Goal: Task Accomplishment & Management: Manage account settings

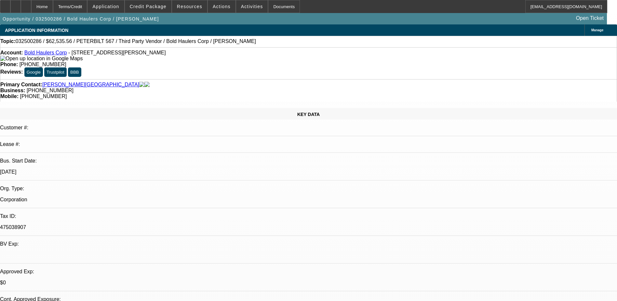
select select "0.2"
select select "2"
select select "0"
select select "6"
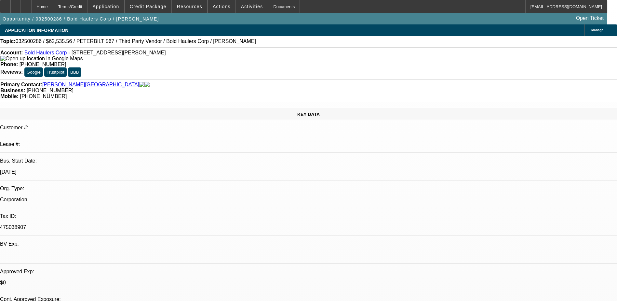
select select "0.15"
select select "2"
select select "0"
select select "6"
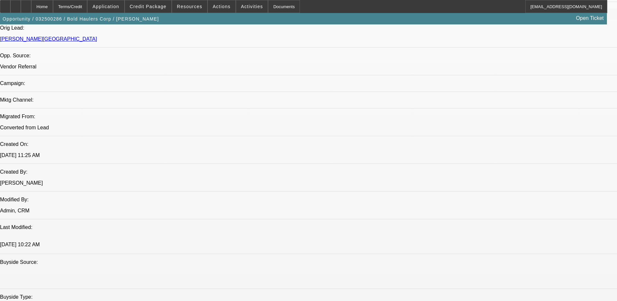
scroll to position [423, 0]
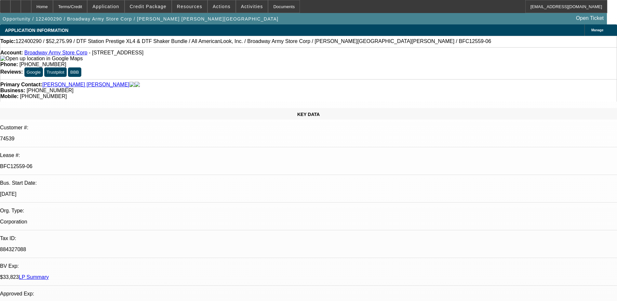
select select "0"
select select "0.1"
select select "0"
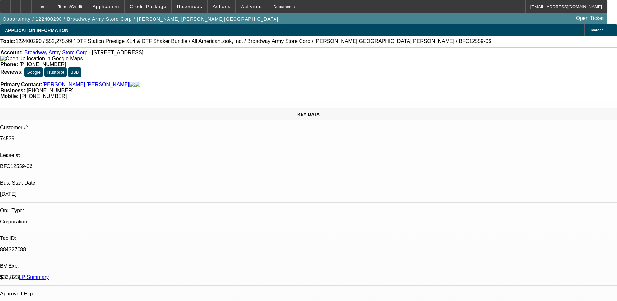
select select "0.1"
select select "0"
select select "0.1"
select select "0"
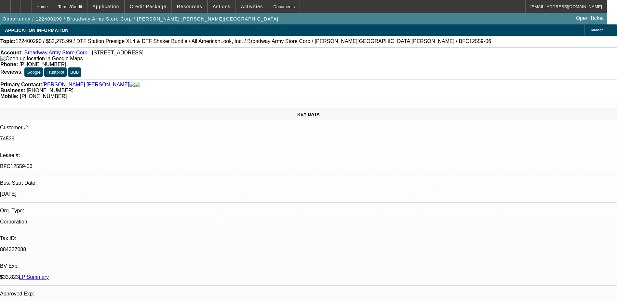
select select "0"
select select "0.1"
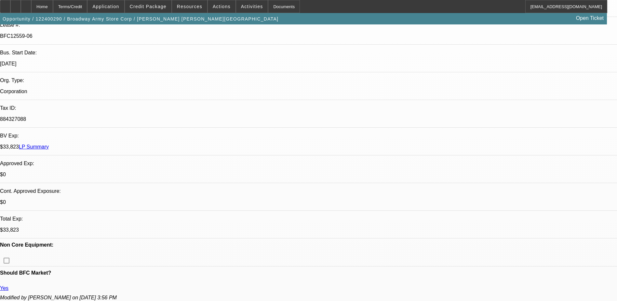
select select "1"
select select "2"
select select "4"
select select "1"
select select "2"
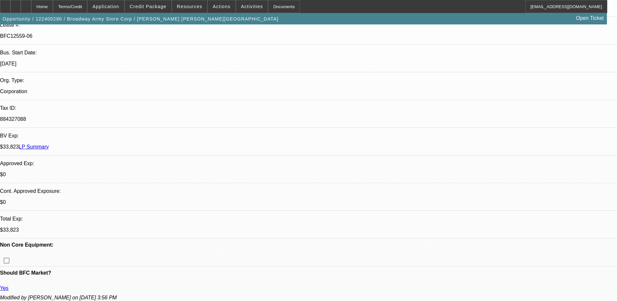
select select "4"
select select "1"
select select "2"
select select "4"
select select "1"
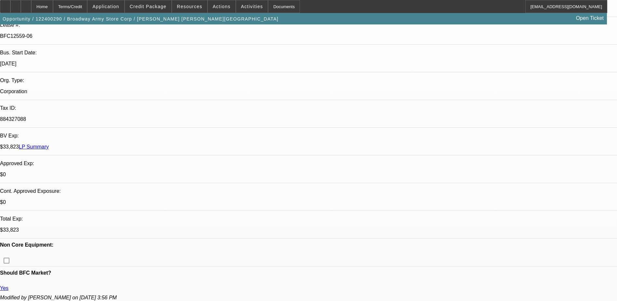
select select "2"
select select "4"
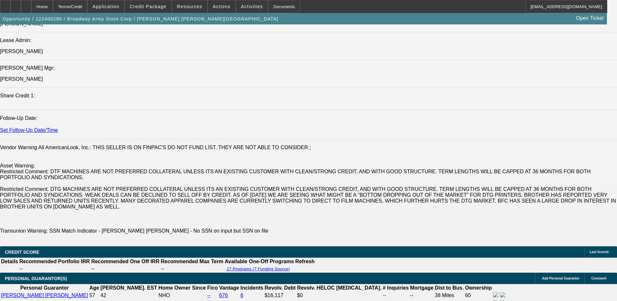
scroll to position [879, 0]
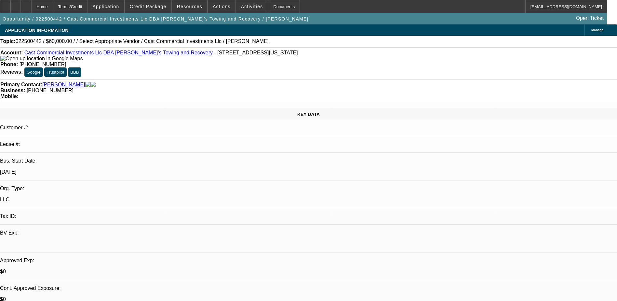
select select "0.2"
select select "2"
select select "0.1"
select select "4"
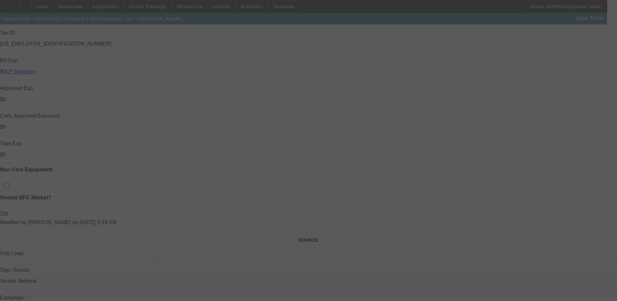
scroll to position [228, 0]
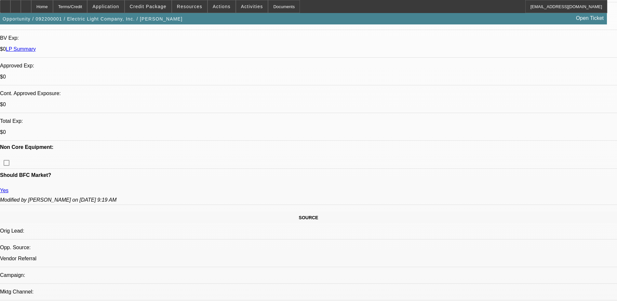
select select "0"
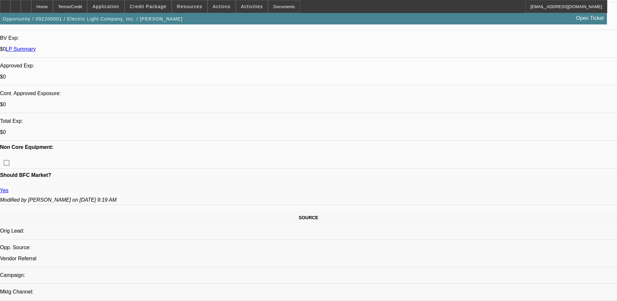
select select "0"
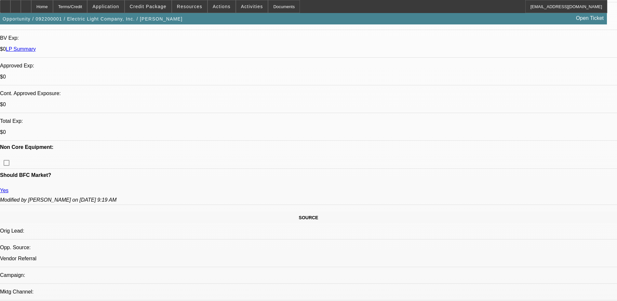
select select "0"
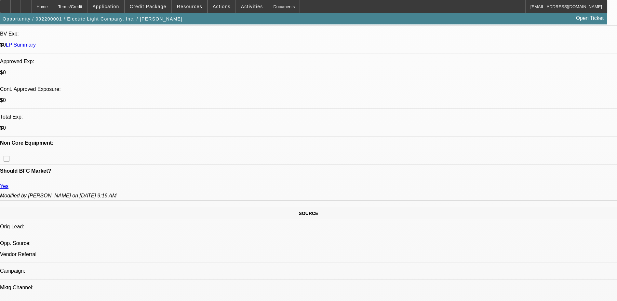
select select "1"
select select "6"
select select "1"
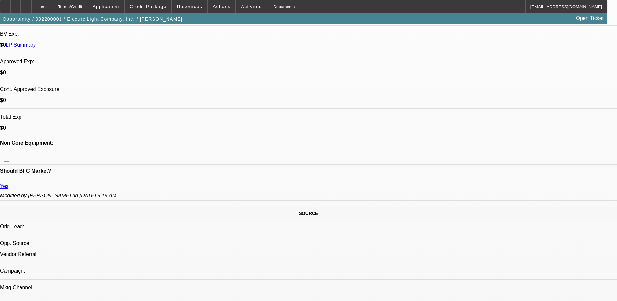
select select "6"
select select "1"
select select "6"
select select "1"
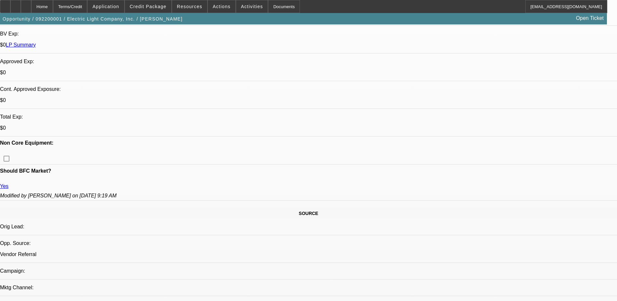
select select "1"
select select "6"
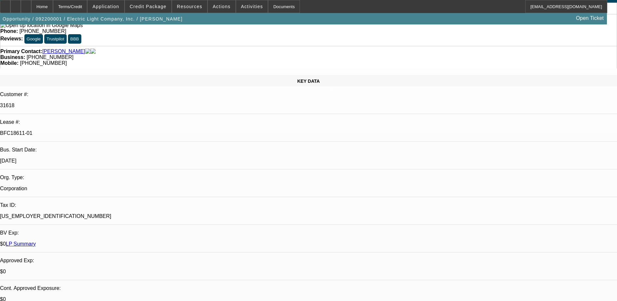
scroll to position [0, 0]
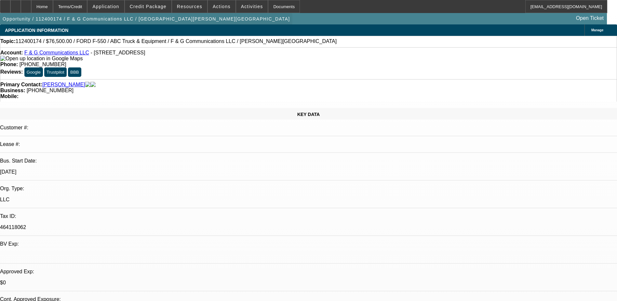
select select "0"
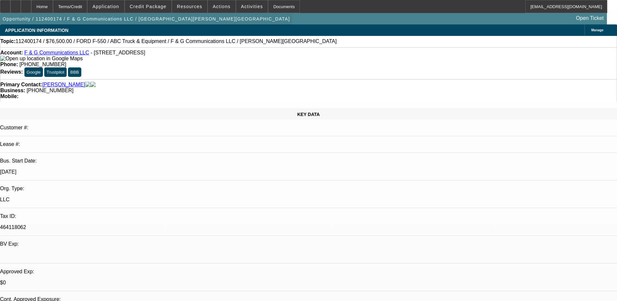
select select "0"
select select "1"
select select "6"
select select "1"
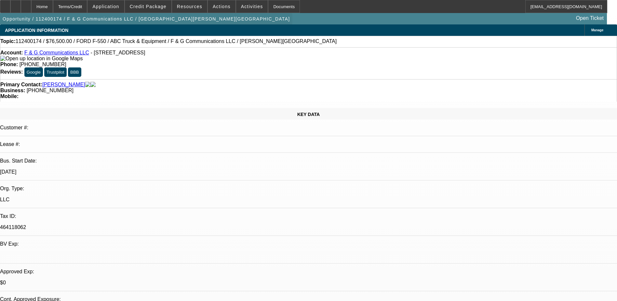
select select "1"
select select "6"
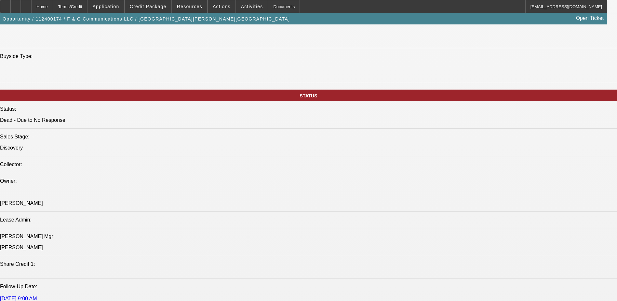
scroll to position [651, 0]
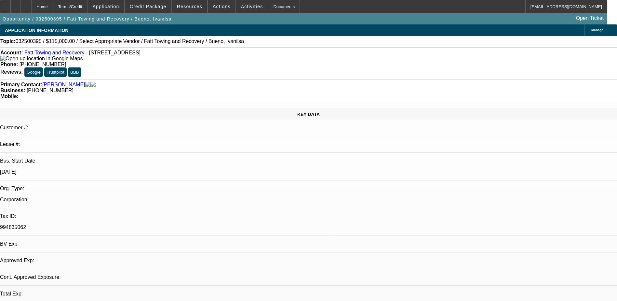
select select "0"
select select "2"
select select "0.1"
select select "1"
select select "2"
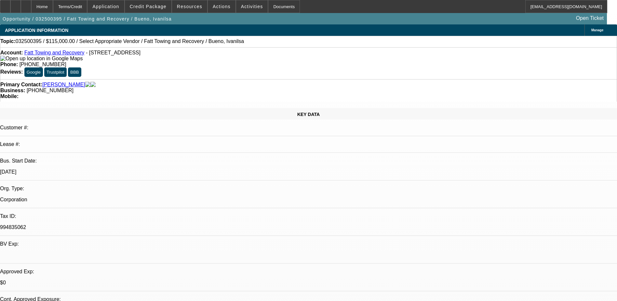
select select "4"
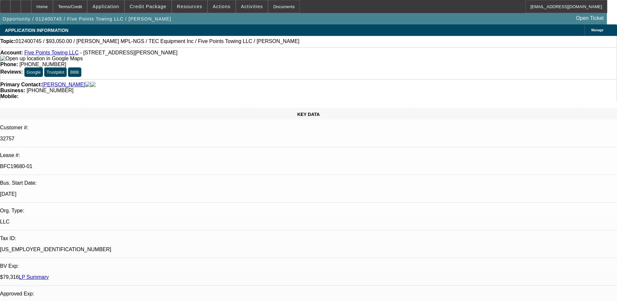
select select "0"
select select "2"
select select "0.1"
select select "0"
select select "2"
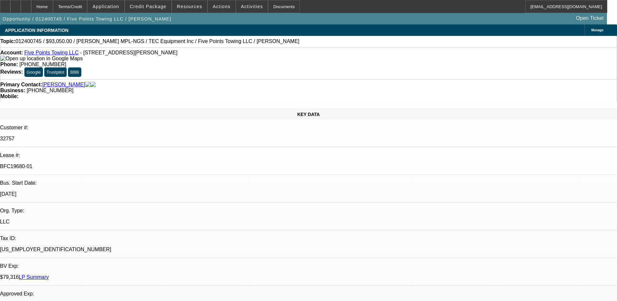
select select "0.1"
select select "0"
select select "0.1"
select select "0"
select select "2"
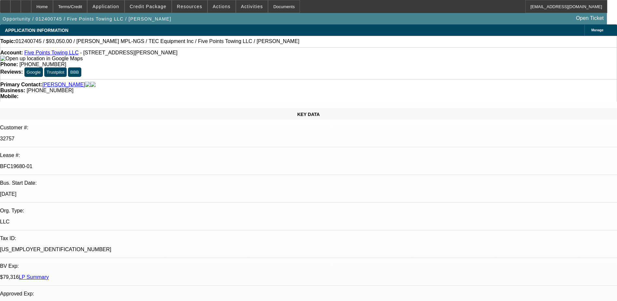
select select "0.1"
select select "1"
select select "2"
select select "4"
select select "1"
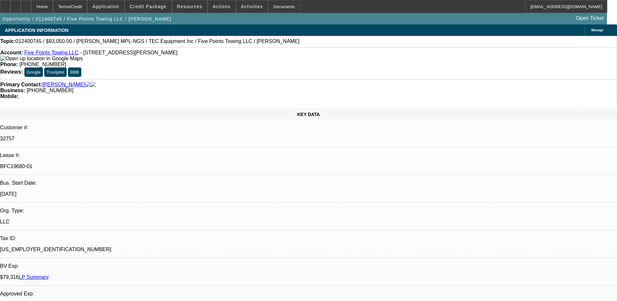
select select "2"
select select "4"
select select "1"
select select "2"
select select "4"
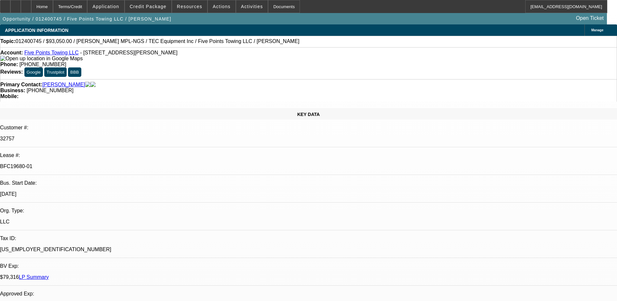
select select "1"
select select "2"
select select "4"
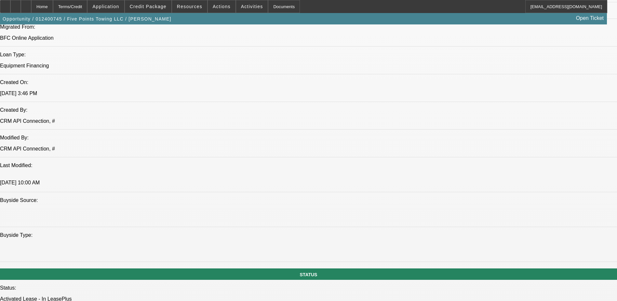
scroll to position [521, 0]
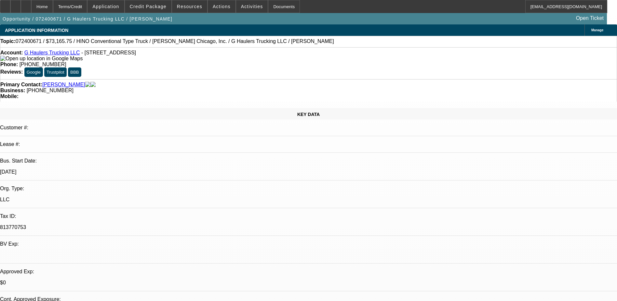
select select "0"
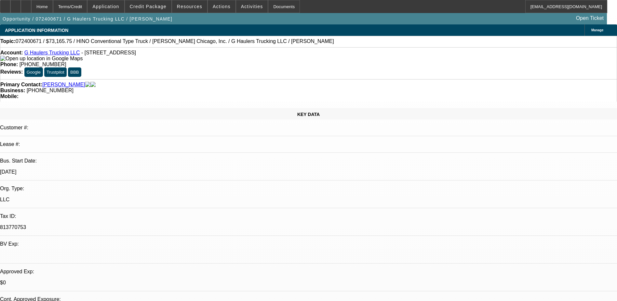
select select "0"
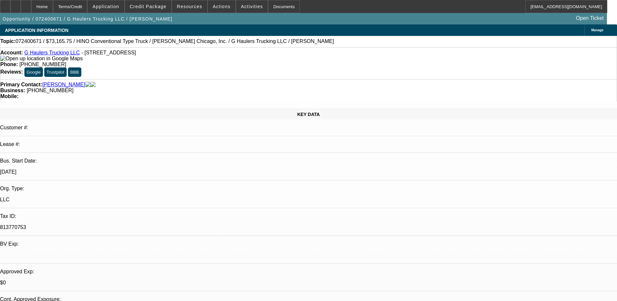
select select "0"
select select "1"
select select "6"
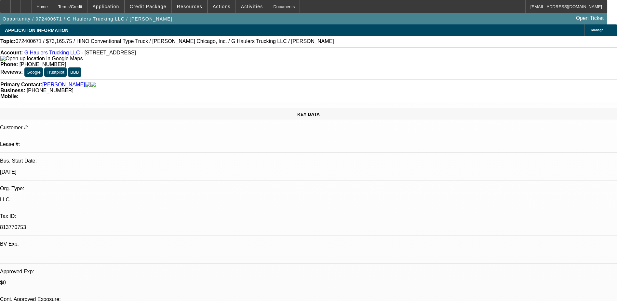
select select "1"
select select "6"
select select "1"
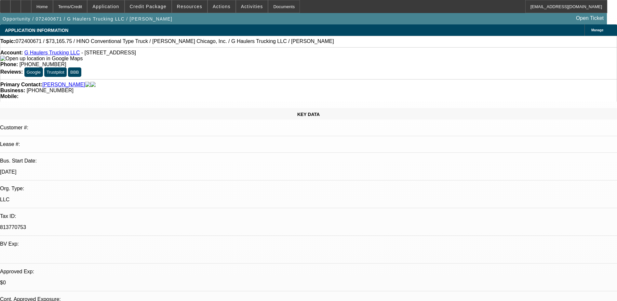
select select "6"
select select "1"
select select "6"
drag, startPoint x: 132, startPoint y: 223, endPoint x: 207, endPoint y: 219, distance: 74.9
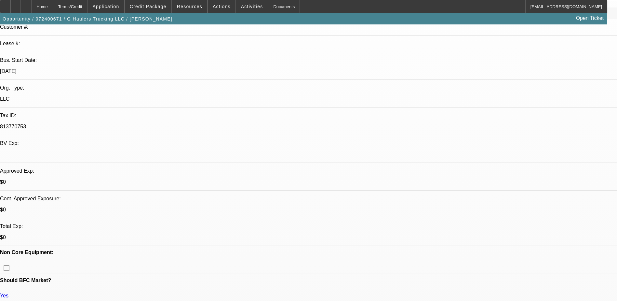
scroll to position [65, 0]
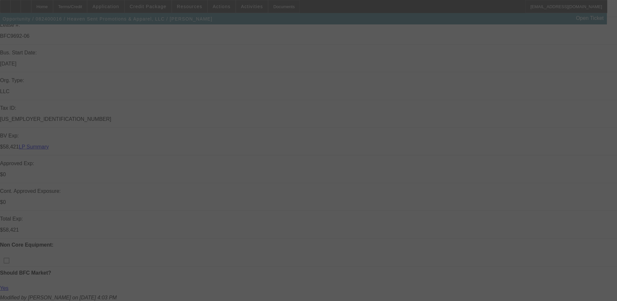
select select "0"
select select "2"
select select "0"
select select "2"
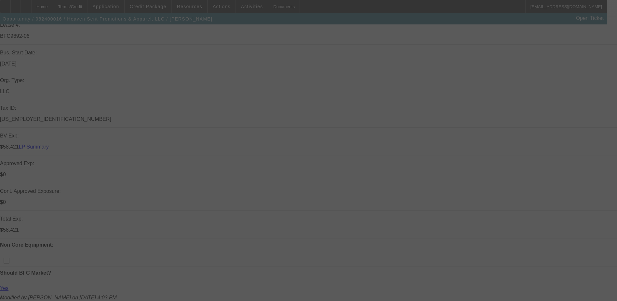
select select "0"
select select "2"
select select "0"
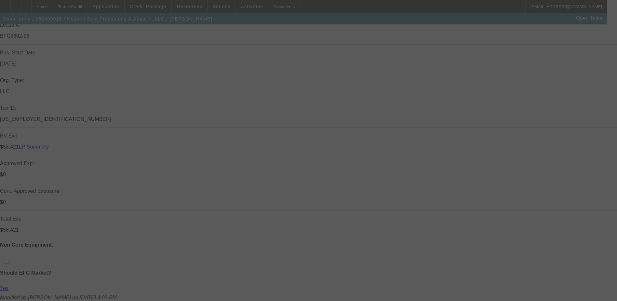
select select "2"
select select "0"
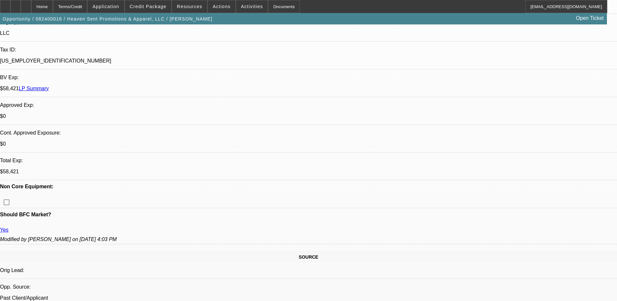
select select "1"
select select "2"
select select "1"
select select "2"
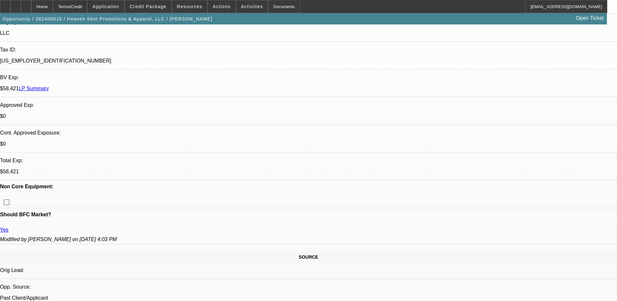
select select "2"
select select "1"
select select "2"
select select "1"
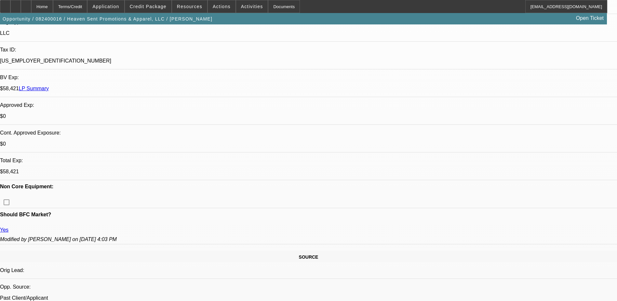
select select "2"
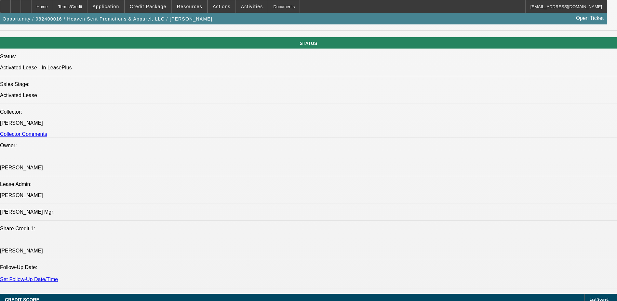
scroll to position [716, 0]
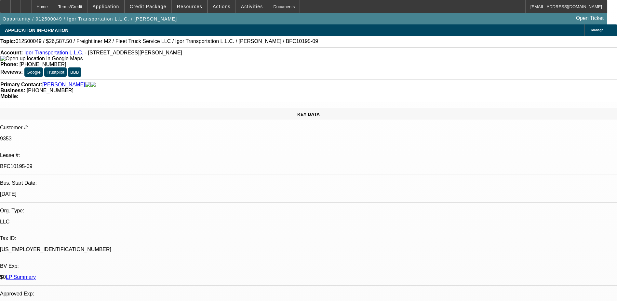
select select "0"
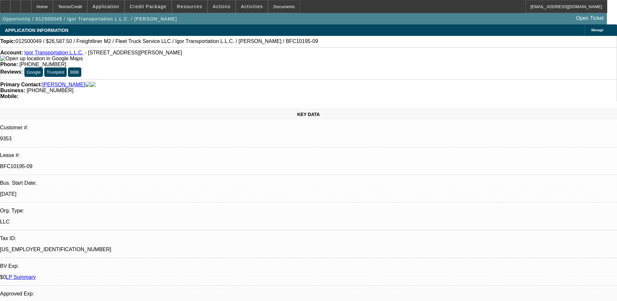
select select "0"
select select "0.1"
select select "0"
select select "0.1"
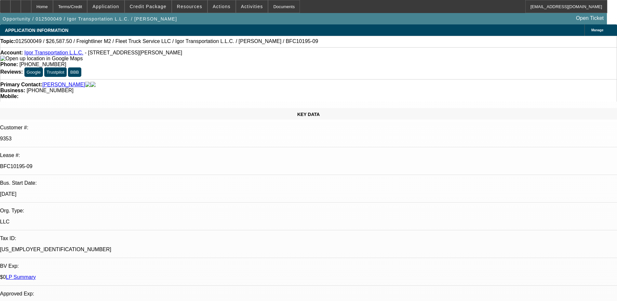
select select "0"
select select "1"
select select "6"
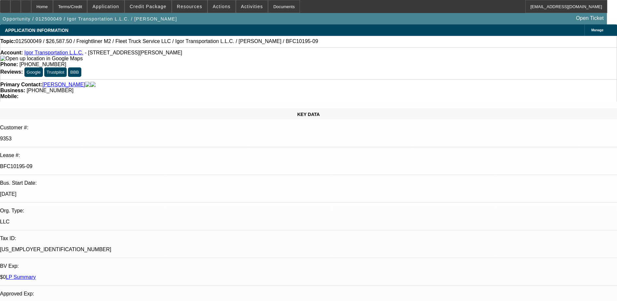
select select "1"
select select "6"
select select "1"
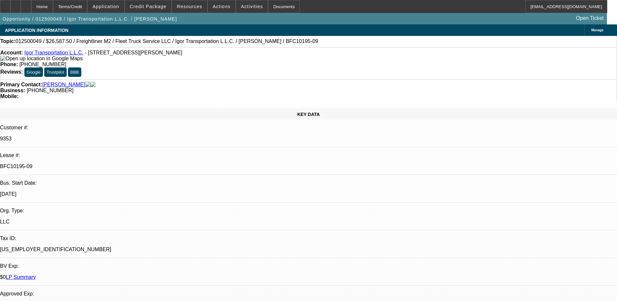
select select "6"
select select "1"
select select "6"
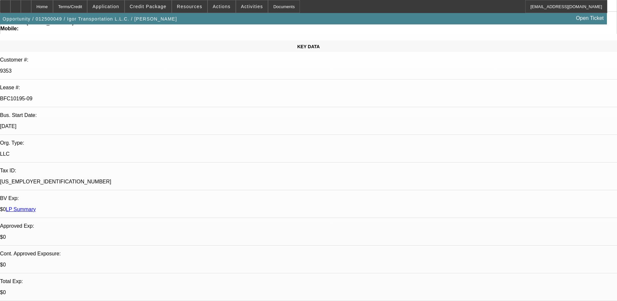
scroll to position [98, 0]
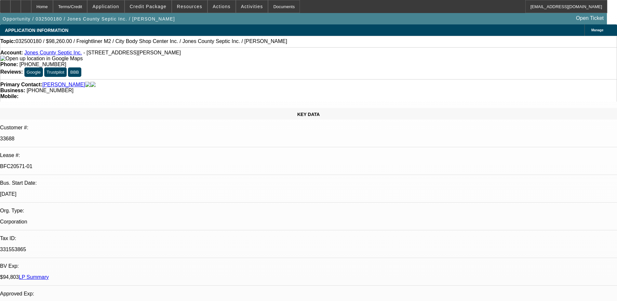
select select "0"
select select "2"
select select "0"
select select "0.15"
select select "2"
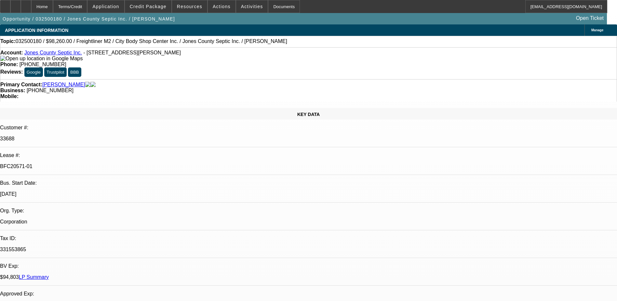
select select "0"
select select "0.1"
select select "2"
select select "0"
select select "1"
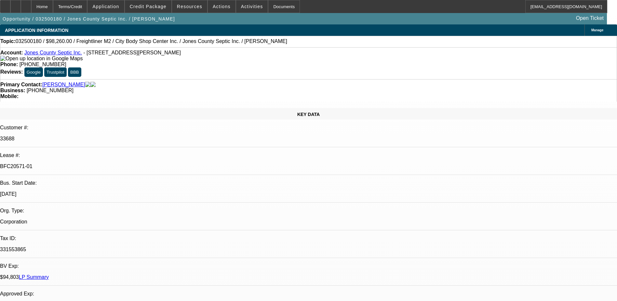
select select "2"
select select "6"
select select "1"
select select "2"
select select "6"
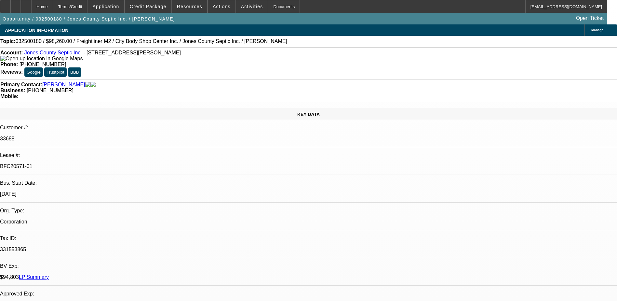
select select "1"
select select "2"
select select "6"
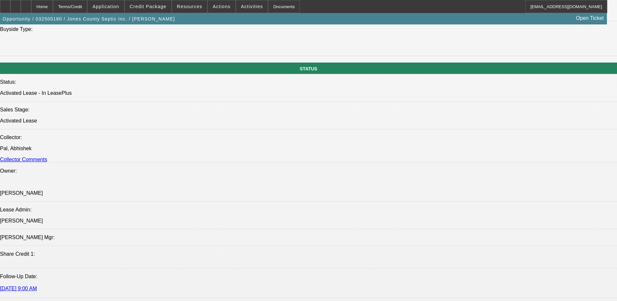
scroll to position [716, 0]
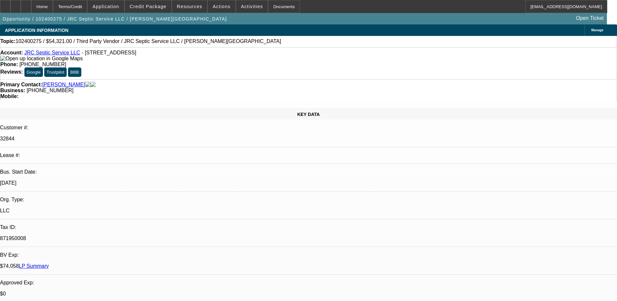
select select "0"
select select "2"
select select "0.1"
select select "4"
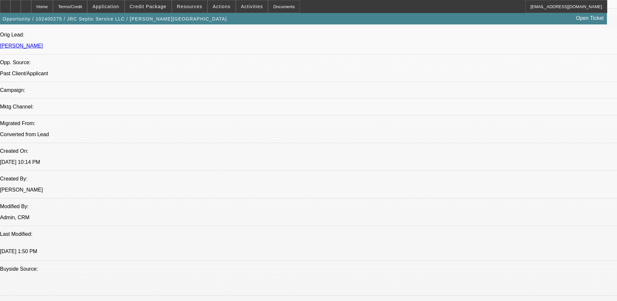
scroll to position [293, 0]
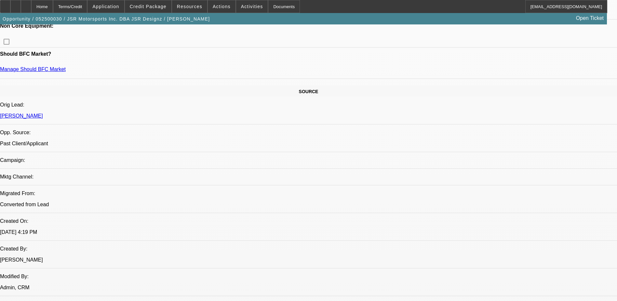
select select "0.1"
select select "2"
select select "0"
select select "2"
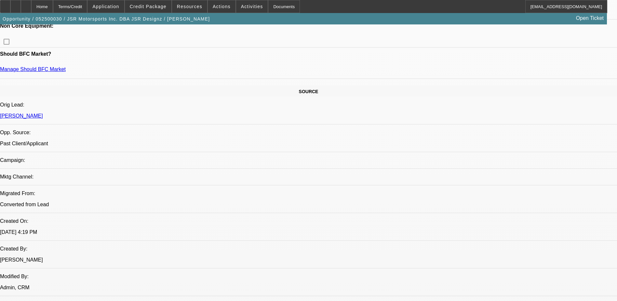
select select "0"
select select "2"
select select "0"
select select "0.1"
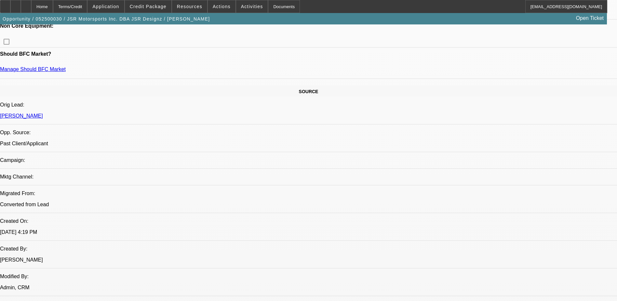
select select "2"
select select "0"
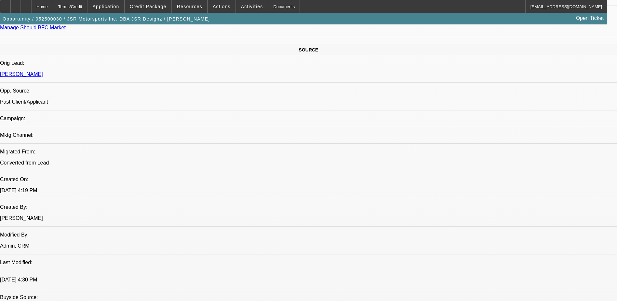
select select "1"
select select "2"
select select "6"
select select "1"
select select "2"
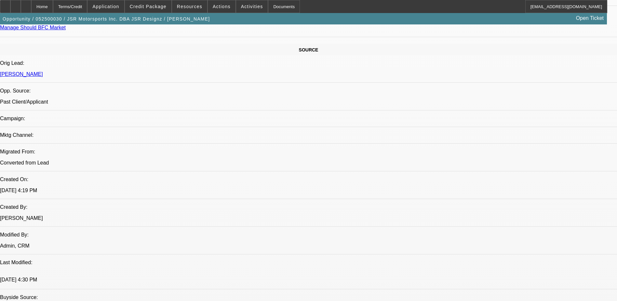
select select "6"
select select "1"
select select "2"
select select "6"
select select "1"
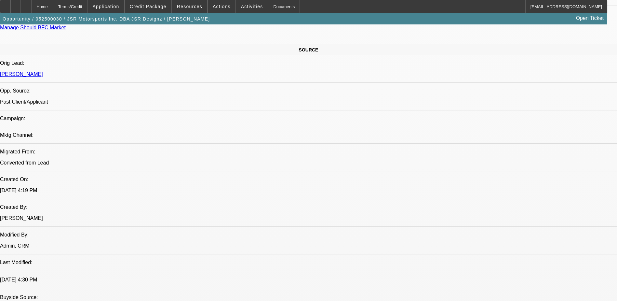
select select "2"
select select "6"
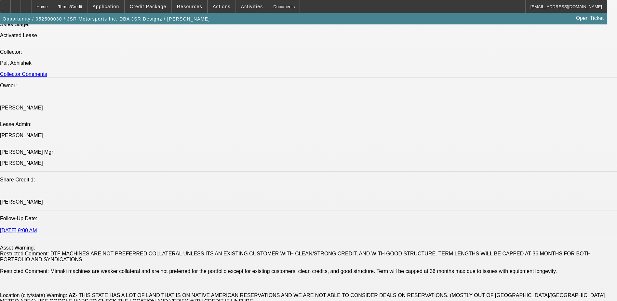
scroll to position [781, 0]
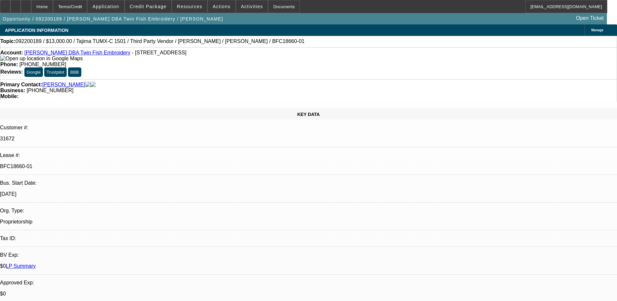
select select "0"
select select "3"
select select "0"
select select "3"
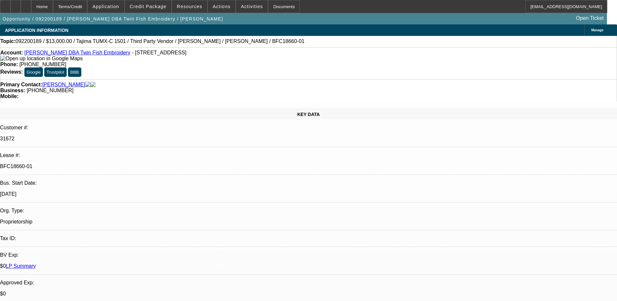
select select "0"
select select "3"
select select "0.1"
select select "0"
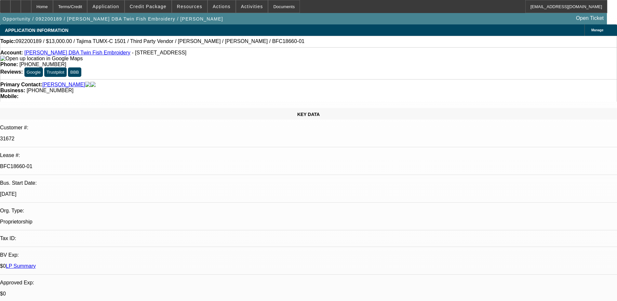
select select "3"
select select "0"
select select "1"
select select "2"
select select "6"
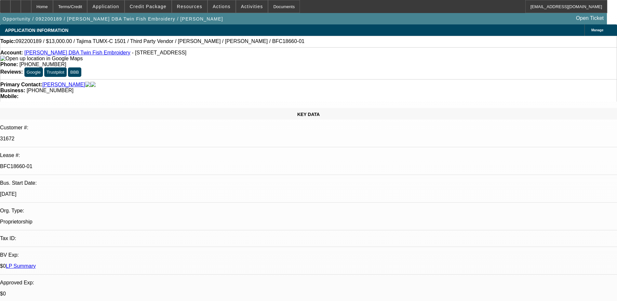
select select "1"
select select "2"
select select "6"
select select "1"
select select "2"
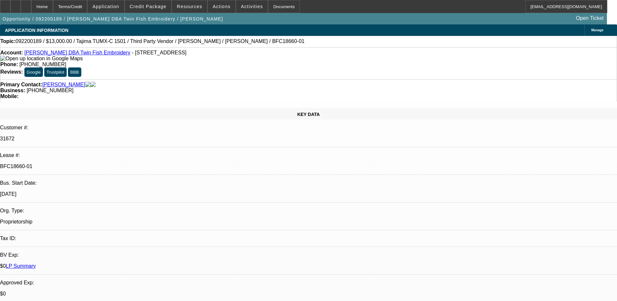
select select "4"
select select "1"
select select "2"
select select "6"
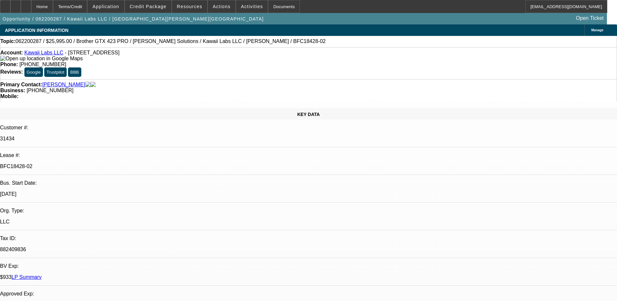
select select "0"
select select "2"
select select "0"
select select "6"
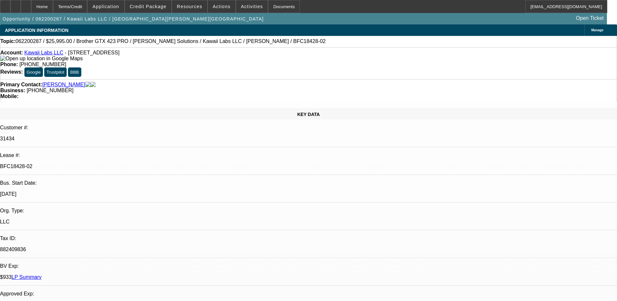
select select "0"
select select "2"
select select "0"
select select "6"
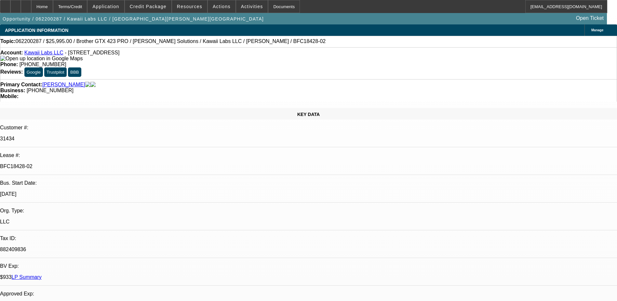
select select "0"
select select "2"
select select "0.1"
select select "4"
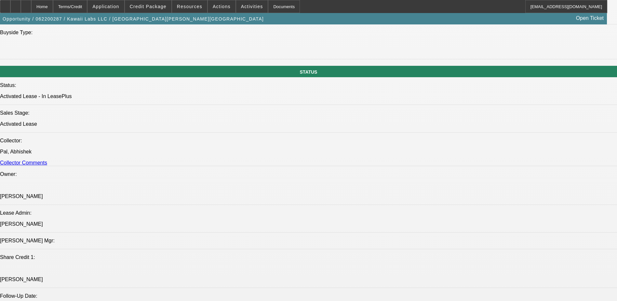
scroll to position [683, 0]
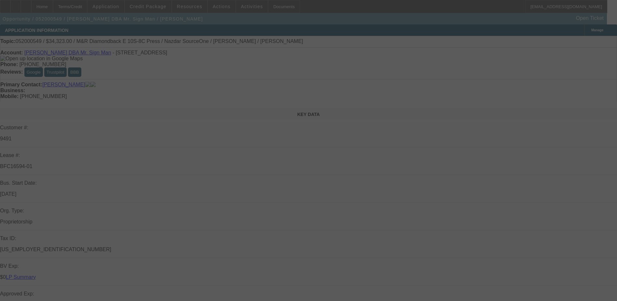
select select "0"
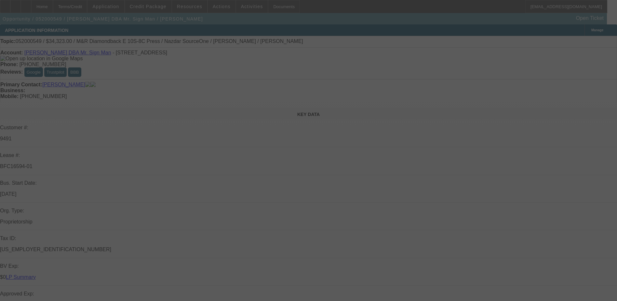
select select "0"
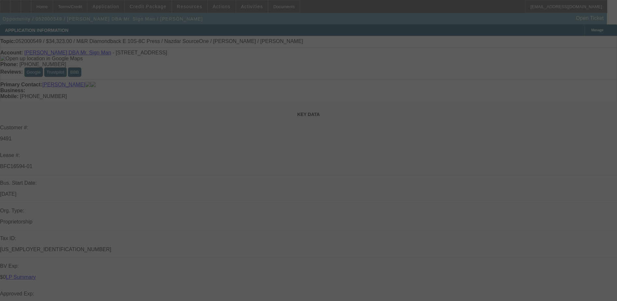
select select "0"
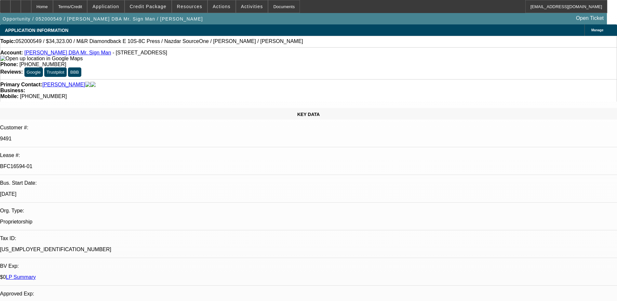
select select "1"
select select "2"
select select "1"
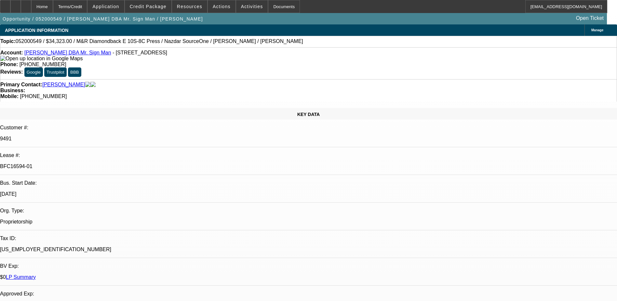
select select "2"
select select "1"
select select "2"
select select "1"
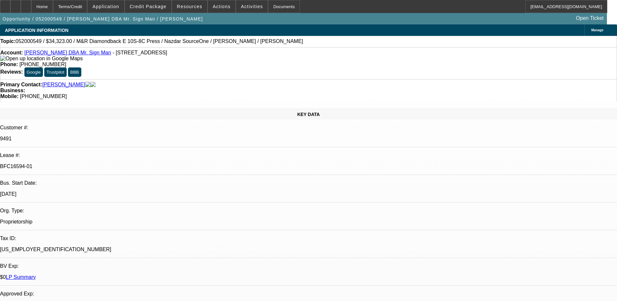
select select "1"
select select "2"
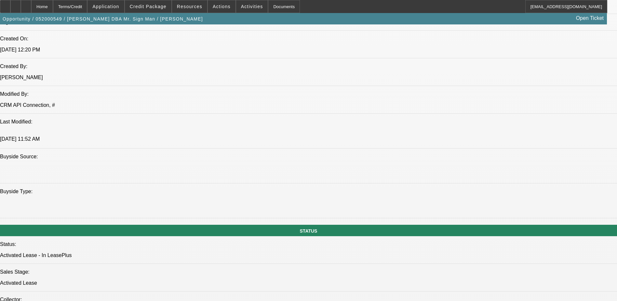
scroll to position [586, 0]
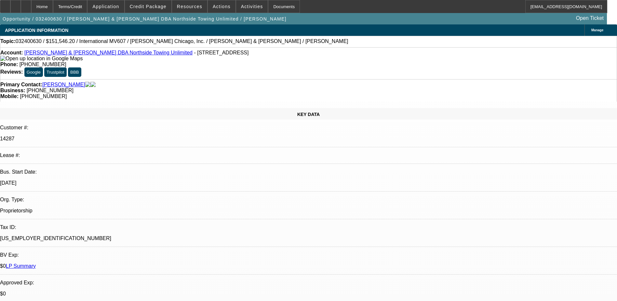
select select "0"
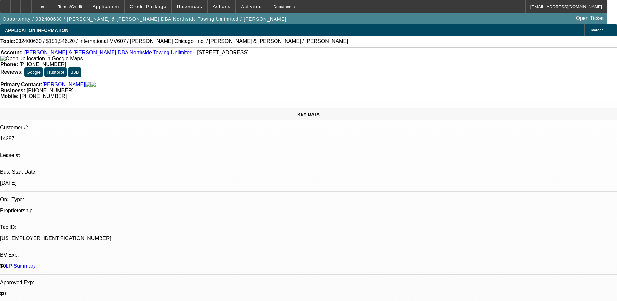
select select "0"
select select "1"
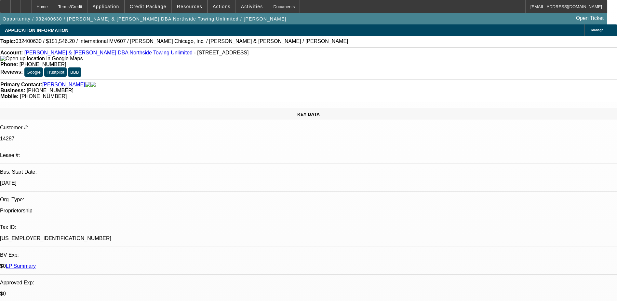
select select "2"
select select "6"
select select "1"
select select "2"
select select "6"
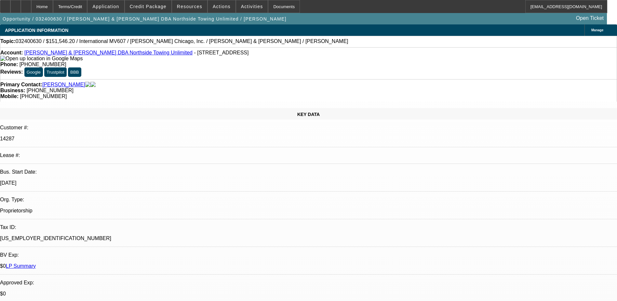
select select "1"
select select "2"
select select "6"
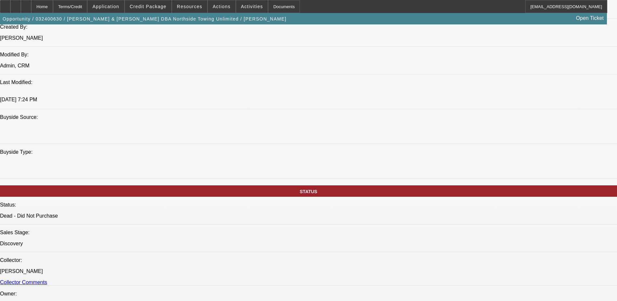
scroll to position [586, 0]
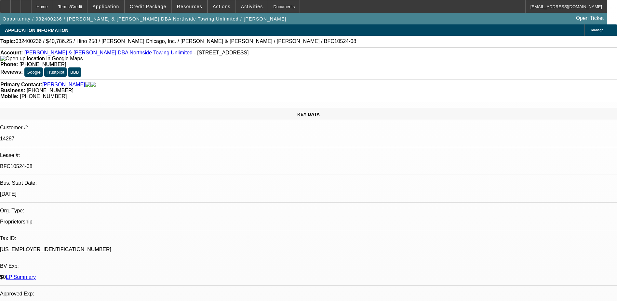
select select "0"
select select "2"
select select "0"
select select "6"
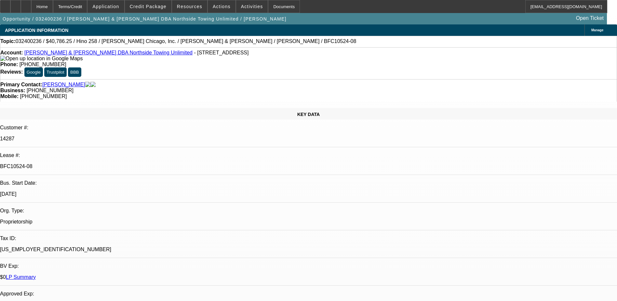
select select "0"
select select "2"
select select "0"
select select "6"
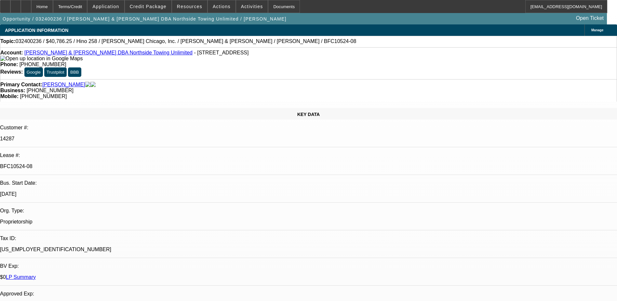
select select "0"
select select "2"
select select "0"
select select "6"
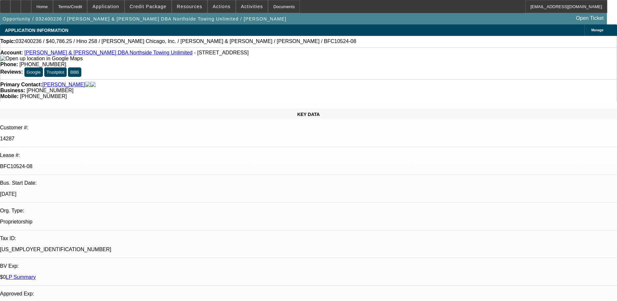
select select "0"
select select "6"
click at [37, 263] on div "BV Exp:" at bounding box center [308, 266] width 617 height 6
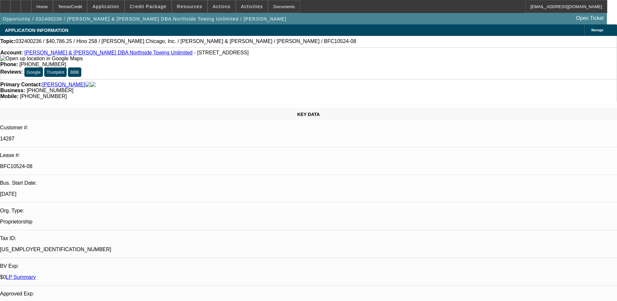
click at [36, 274] on link "LP Summary" at bounding box center [21, 277] width 30 height 6
click at [156, 8] on span "Credit Package" at bounding box center [148, 6] width 37 height 5
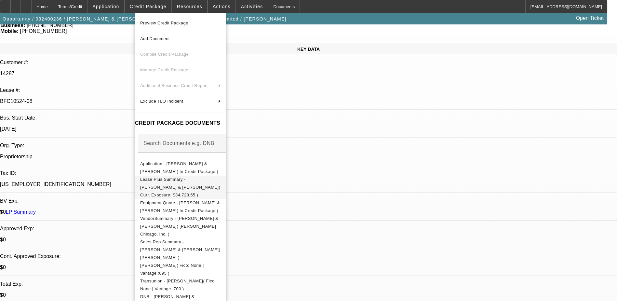
scroll to position [33, 0]
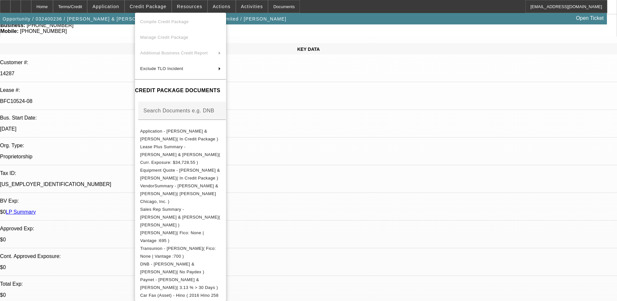
click at [149, 8] on div at bounding box center [308, 150] width 617 height 301
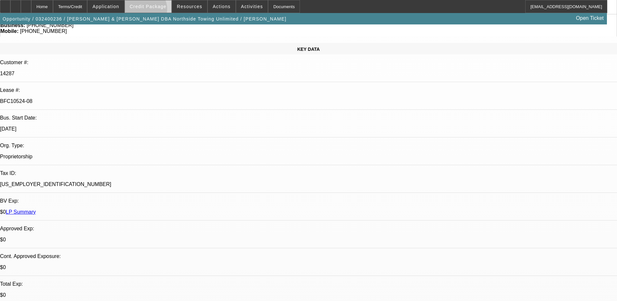
click at [156, 10] on span at bounding box center [148, 7] width 47 height 16
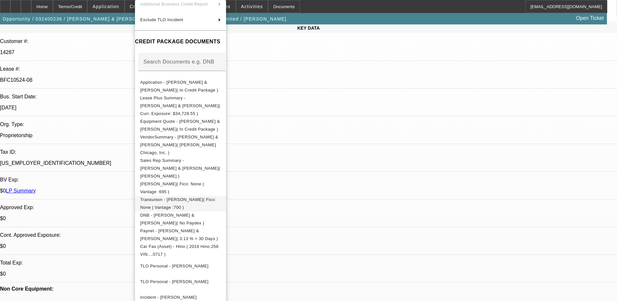
scroll to position [98, 0]
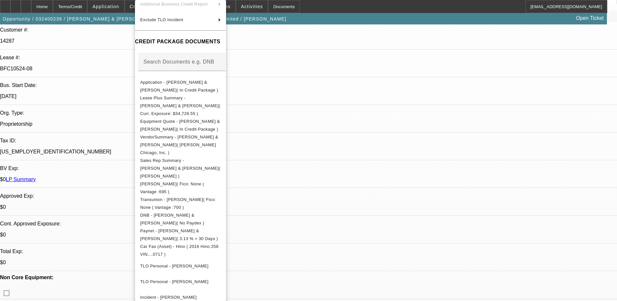
click at [346, 116] on div at bounding box center [308, 150] width 617 height 301
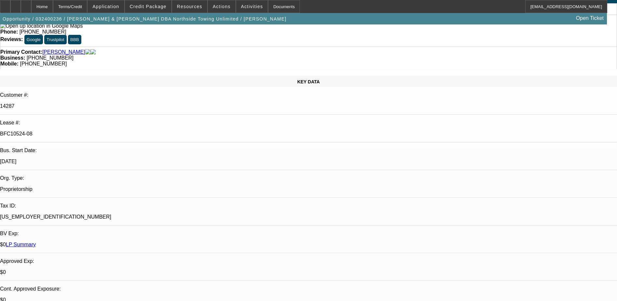
scroll to position [0, 0]
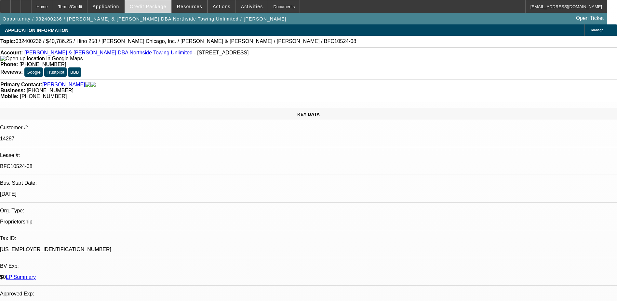
click at [144, 1] on span at bounding box center [148, 7] width 47 height 16
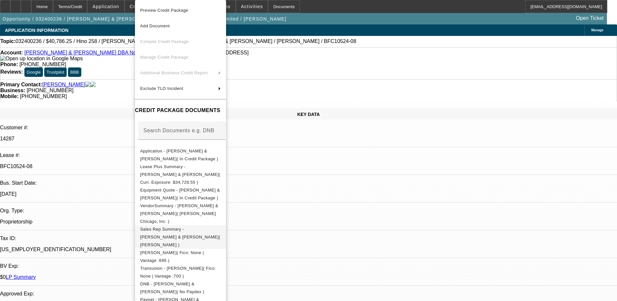
scroll to position [69, 0]
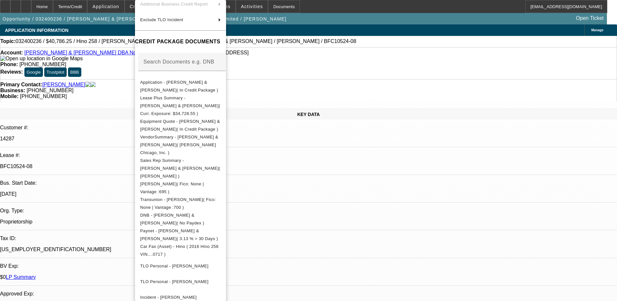
click at [75, 221] on div at bounding box center [308, 150] width 617 height 301
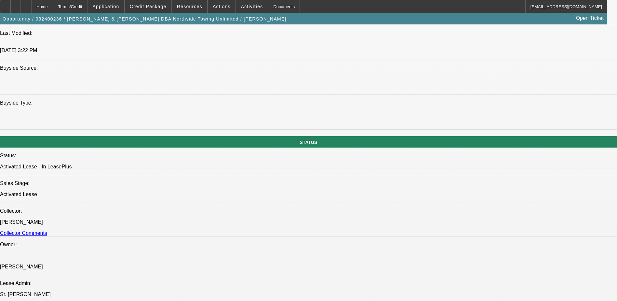
scroll to position [618, 0]
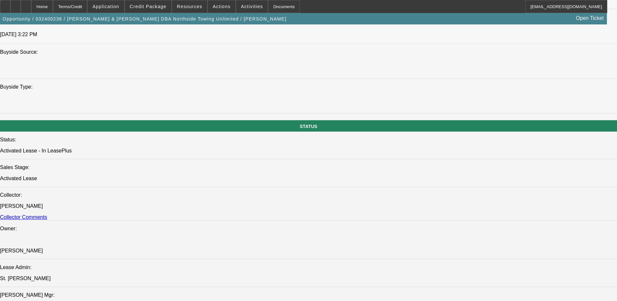
drag, startPoint x: 546, startPoint y: 176, endPoint x: 533, endPoint y: 176, distance: 13.0
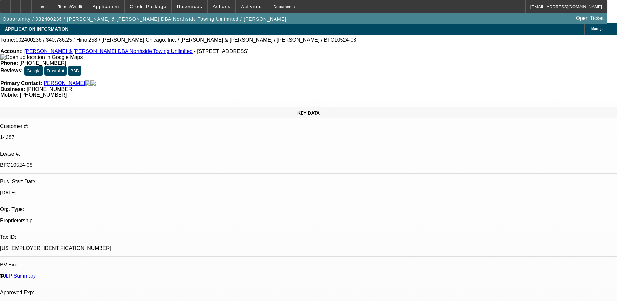
scroll to position [0, 0]
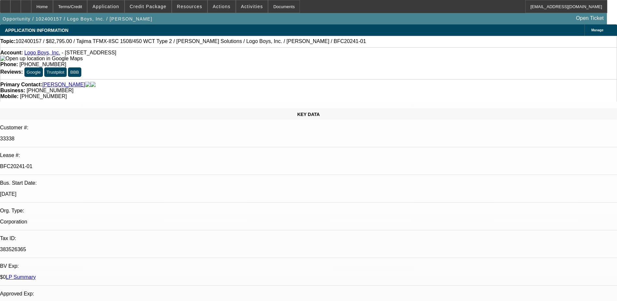
select select "0"
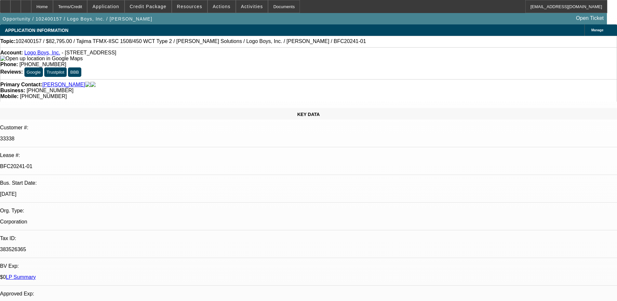
select select "0"
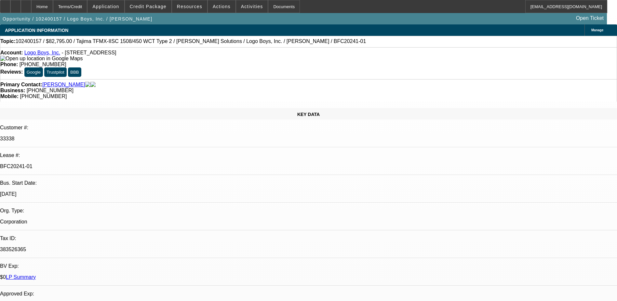
select select "0"
select select "1"
select select "6"
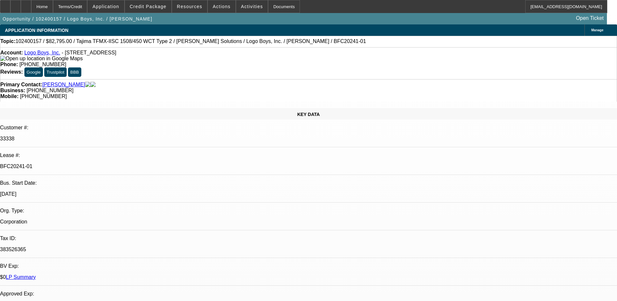
select select "1"
select select "6"
select select "1"
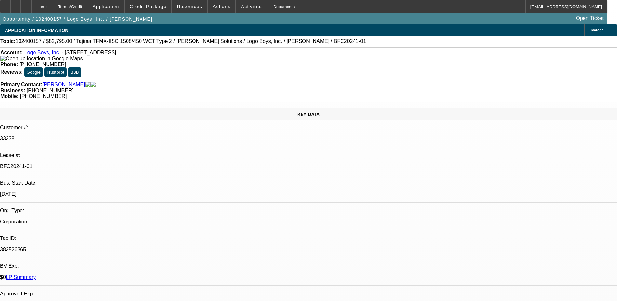
select select "6"
select select "1"
select select "6"
click at [160, 82] on div "Primary Contact: [PERSON_NAME]" at bounding box center [308, 85] width 617 height 6
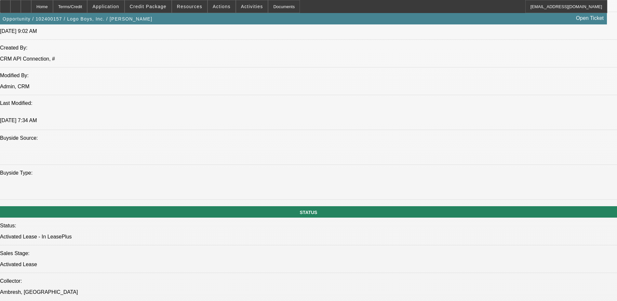
scroll to position [586, 0]
